Goal: Task Accomplishment & Management: Use online tool/utility

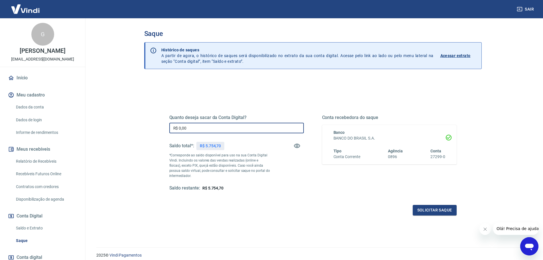
drag, startPoint x: 179, startPoint y: 127, endPoint x: 208, endPoint y: 126, distance: 28.5
click at [208, 126] on input "R$ 0,00" at bounding box center [236, 128] width 135 height 11
type input "R$ 3.754,70"
click at [431, 211] on button "Solicitar saque" at bounding box center [435, 210] width 44 height 11
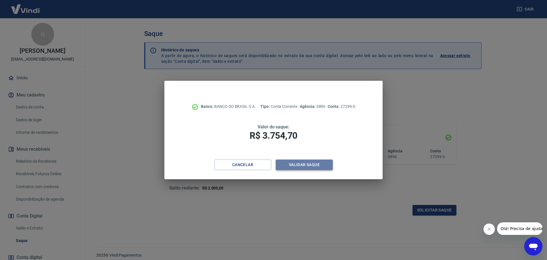
click at [300, 163] on button "Validar saque" at bounding box center [304, 164] width 57 height 11
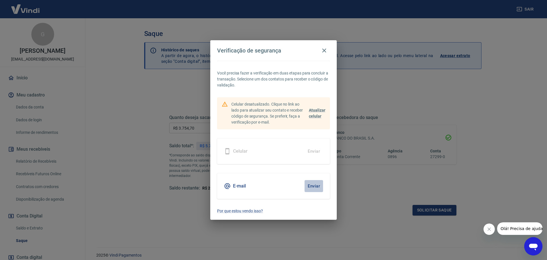
click at [316, 185] on button "Enviar" at bounding box center [314, 186] width 19 height 12
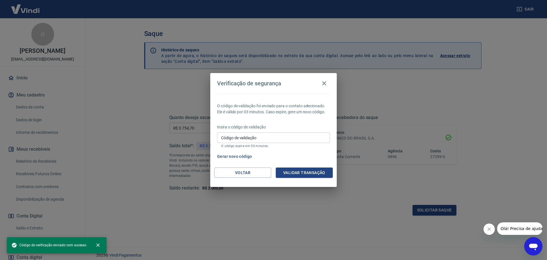
click at [126, 151] on div "Verificação de segurança O código de validação foi enviado para o contato selec…" at bounding box center [273, 130] width 547 height 260
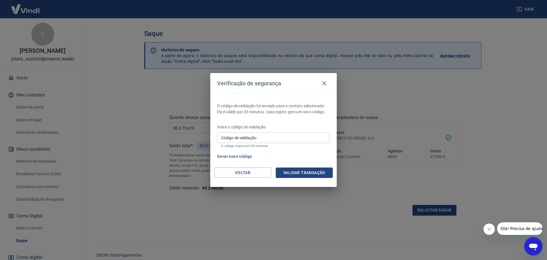
click at [139, 110] on div "Verificação de segurança O código de validação foi enviado para o contato selec…" at bounding box center [273, 130] width 547 height 260
click at [277, 145] on p "O código expira em 03 minutos." at bounding box center [273, 146] width 105 height 4
click at [277, 137] on input "Código de validação" at bounding box center [273, 137] width 113 height 11
paste input "227691"
type input "227691"
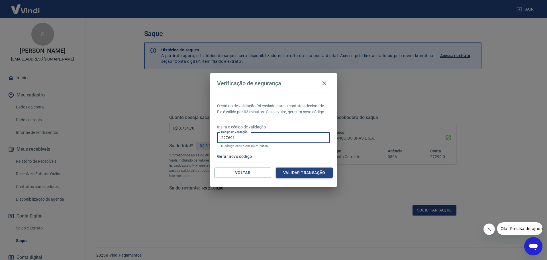
click at [294, 171] on button "Validar transação" at bounding box center [304, 172] width 57 height 11
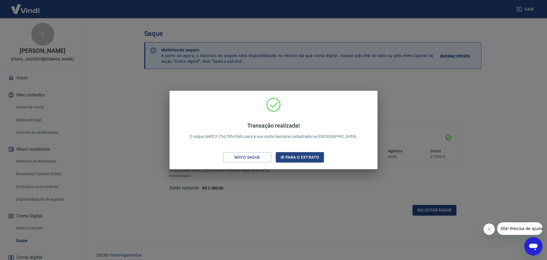
click at [354, 206] on div "Transação realizada! O saque de R$ 3.754,70 foi feito para a sua conta bancária…" at bounding box center [273, 130] width 547 height 260
